Goal: Information Seeking & Learning: Learn about a topic

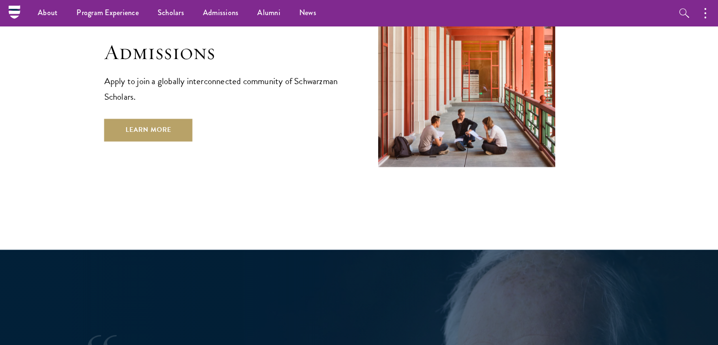
scroll to position [1542, 0]
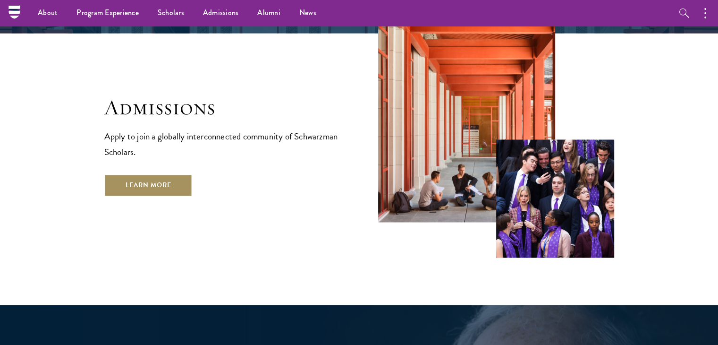
click at [152, 174] on link "Learn More" at bounding box center [148, 185] width 88 height 23
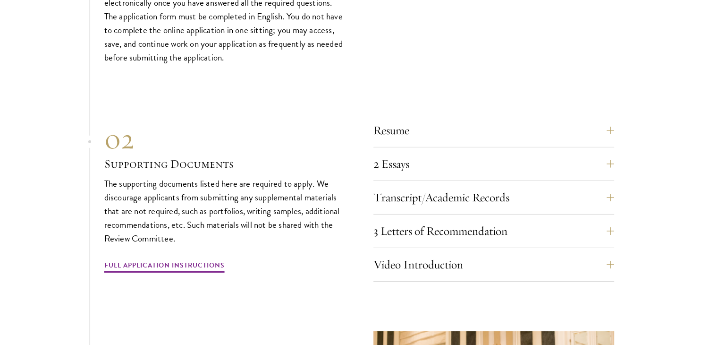
scroll to position [2910, 0]
click at [420, 121] on button "Resume" at bounding box center [501, 130] width 241 height 23
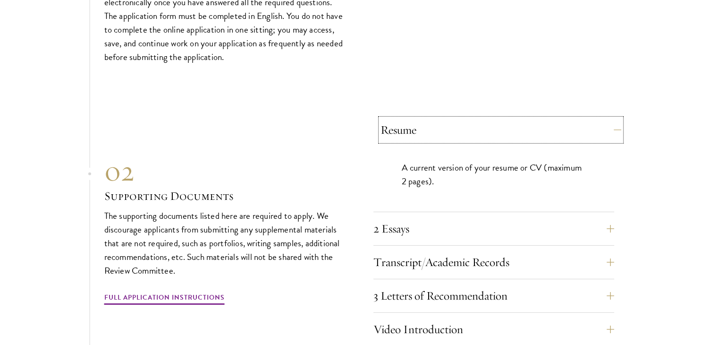
click at [420, 121] on button "Resume" at bounding box center [501, 130] width 241 height 23
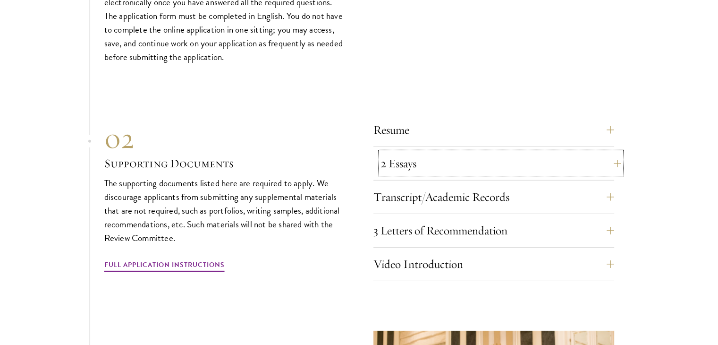
click at [420, 152] on button "2 Essays" at bounding box center [501, 163] width 241 height 23
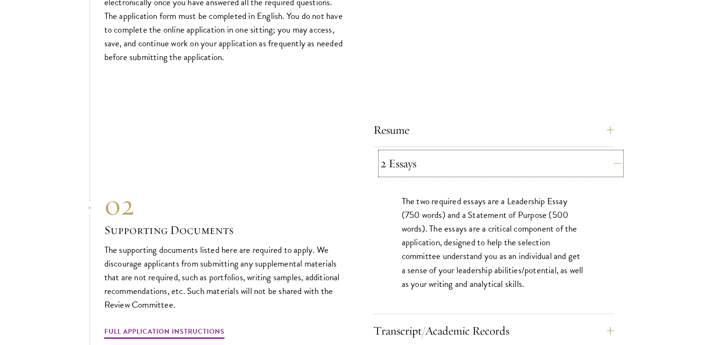
click at [420, 152] on button "2 Essays" at bounding box center [501, 163] width 241 height 23
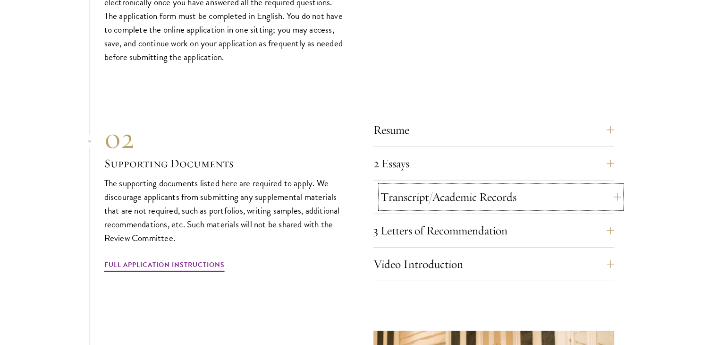
click at [418, 186] on button "Transcript/Academic Records" at bounding box center [501, 197] width 241 height 23
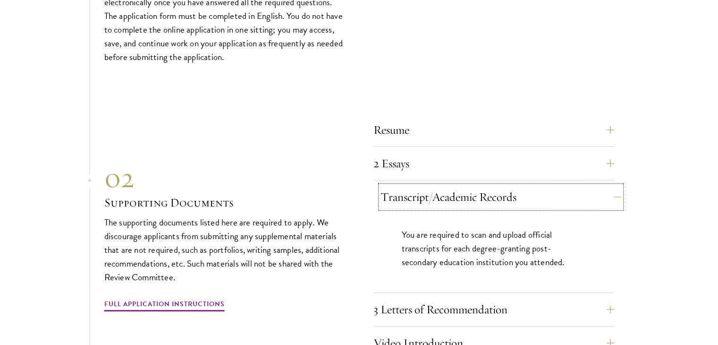
click at [418, 186] on button "Transcript/Academic Records" at bounding box center [501, 197] width 241 height 23
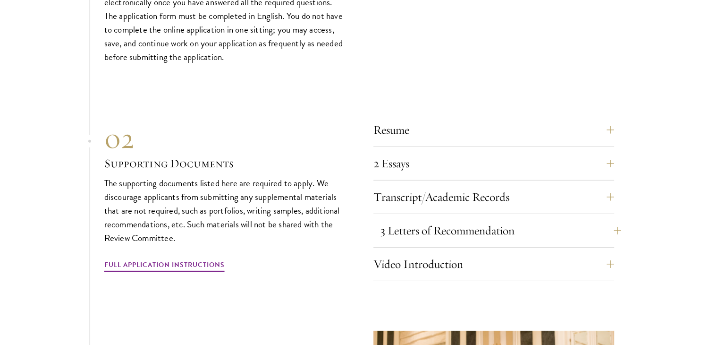
click at [416, 224] on div "3 Letters of Recommendation Recommenders should know you well and be able to sp…" at bounding box center [493, 233] width 241 height 28
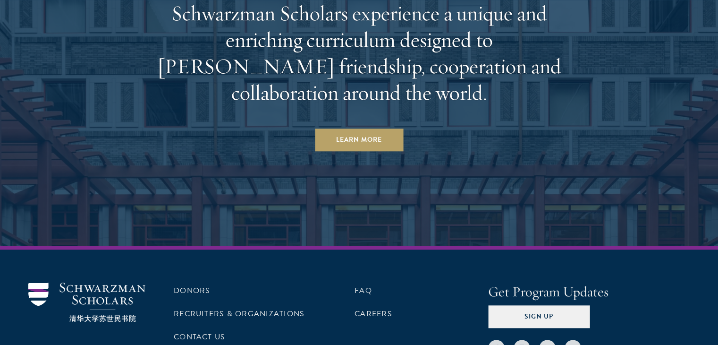
scroll to position [4691, 0]
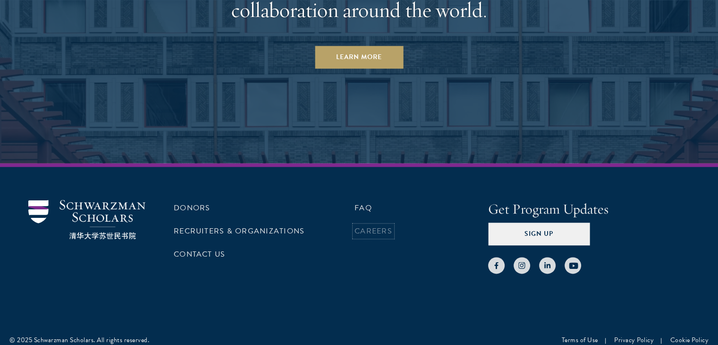
click at [385, 225] on link "Careers" at bounding box center [374, 230] width 38 height 11
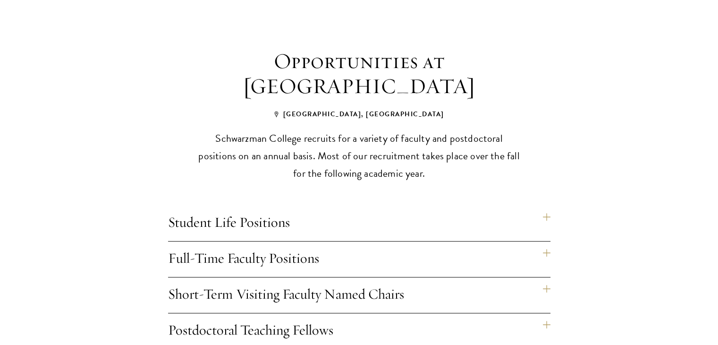
scroll to position [757, 0]
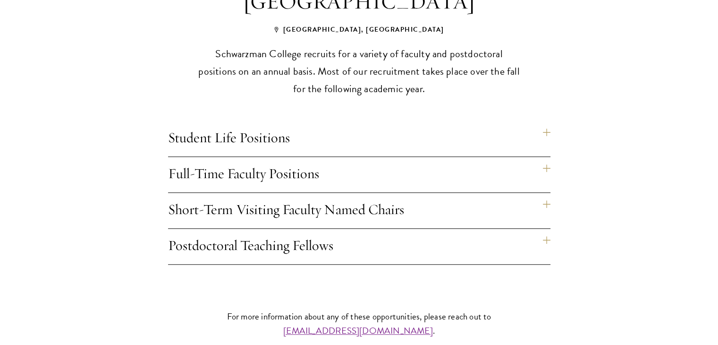
click at [540, 121] on h4 "Student Life Positions" at bounding box center [359, 138] width 382 height 35
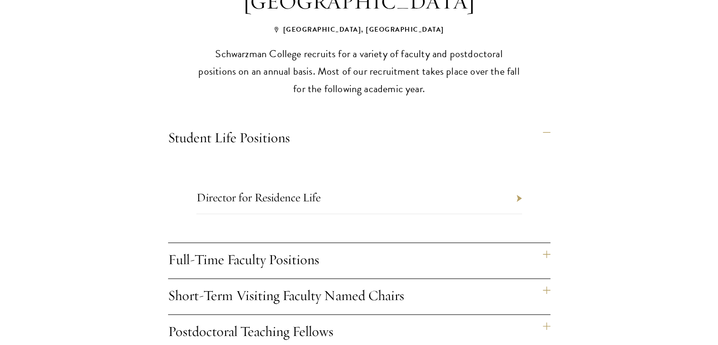
click at [543, 121] on h4 "Student Life Positions" at bounding box center [359, 138] width 382 height 35
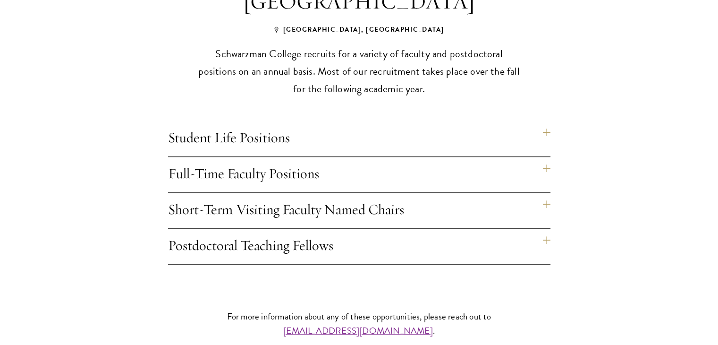
click at [543, 163] on h4 "Full-Time Faculty Positions" at bounding box center [359, 174] width 382 height 35
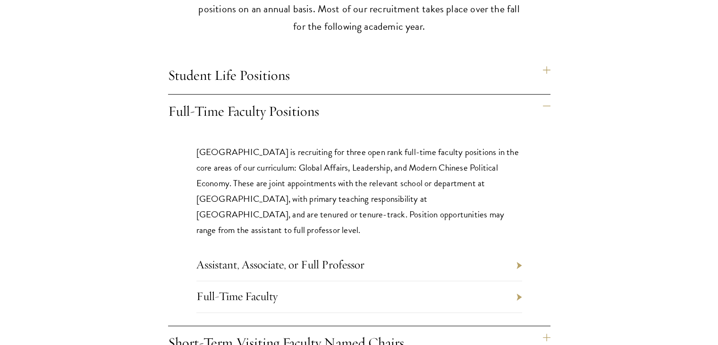
scroll to position [956, 0]
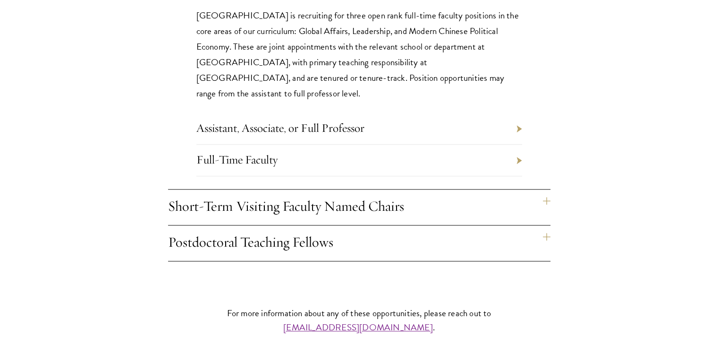
click at [508, 190] on h4 "Short-Term Visiting Faculty Named Chairs" at bounding box center [359, 206] width 382 height 35
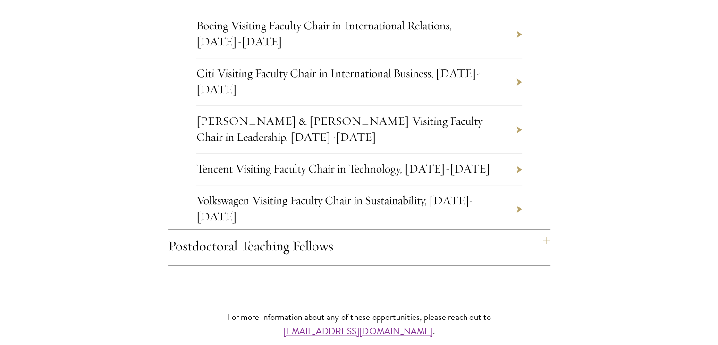
scroll to position [1142, 0]
